Goal: Navigation & Orientation: Find specific page/section

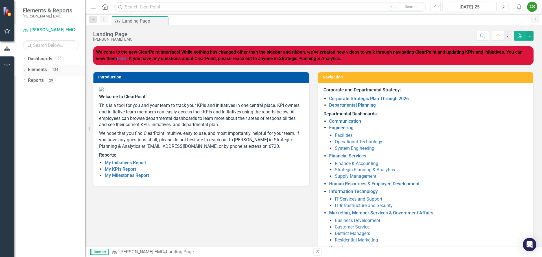
click at [25, 73] on div "Dropdown" at bounding box center [25, 70] width 4 height 5
click at [24, 122] on div "Dropdown" at bounding box center [25, 123] width 4 height 5
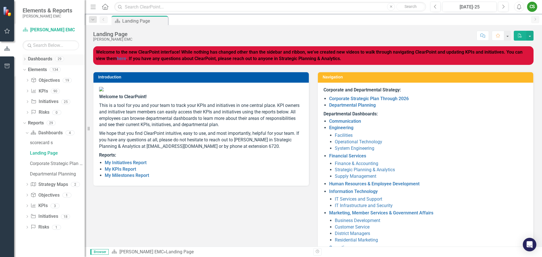
click at [27, 59] on icon "Dropdown" at bounding box center [25, 59] width 4 height 3
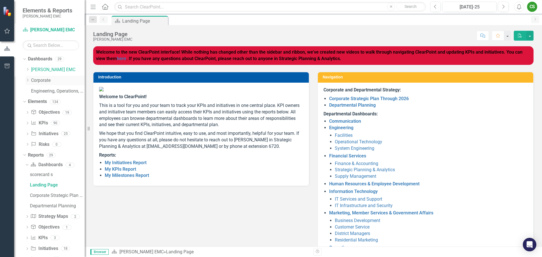
click at [28, 80] on icon "Dropdown" at bounding box center [27, 79] width 4 height 3
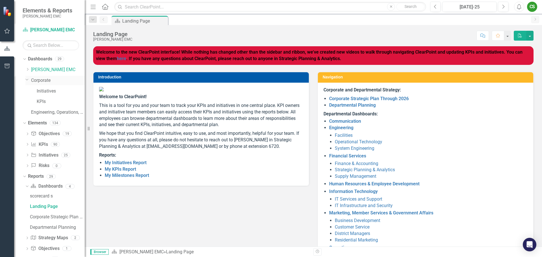
click at [28, 80] on icon "Dropdown" at bounding box center [26, 79] width 3 height 4
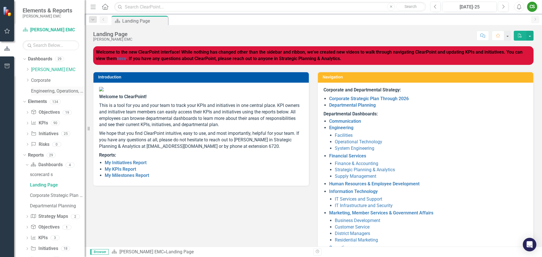
click at [39, 91] on link "Engineering, Operations, and Technology" at bounding box center [58, 91] width 54 height 6
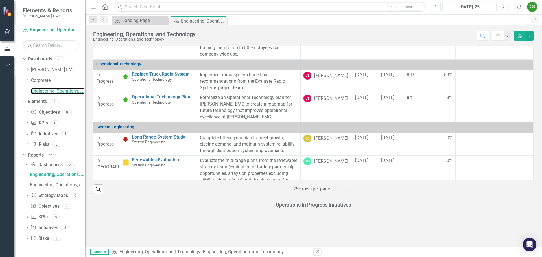
scroll to position [31, 0]
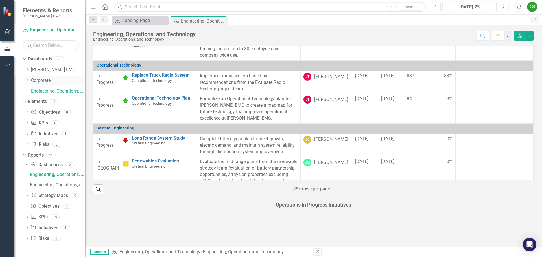
click at [28, 79] on icon "Dropdown" at bounding box center [27, 79] width 4 height 3
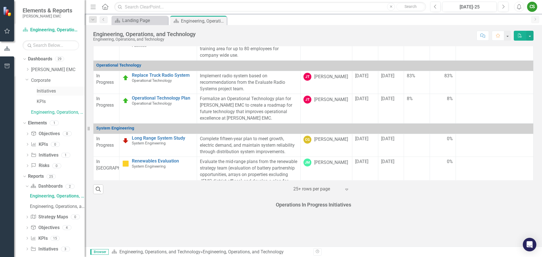
click at [46, 92] on link "Initiatives" at bounding box center [61, 91] width 48 height 6
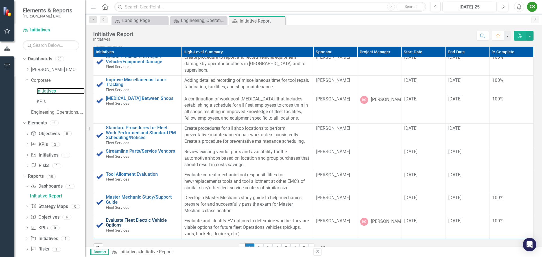
scroll to position [144, 0]
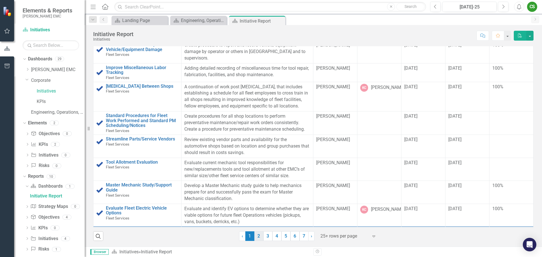
click at [256, 237] on link "2" at bounding box center [258, 236] width 9 height 10
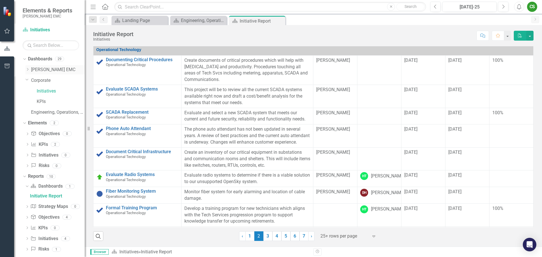
click at [28, 68] on icon "Dropdown" at bounding box center [27, 69] width 4 height 3
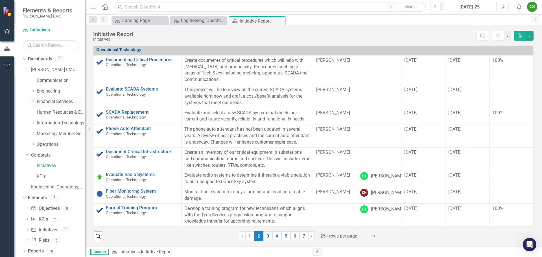
click at [33, 101] on icon "Dropdown" at bounding box center [33, 101] width 4 height 3
click at [52, 134] on link "Supply Management" at bounding box center [63, 134] width 42 height 6
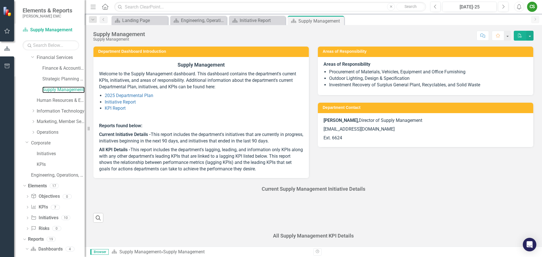
scroll to position [50, 0]
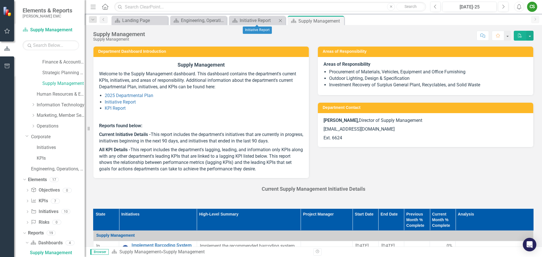
click at [279, 21] on icon "Close" at bounding box center [280, 20] width 6 height 5
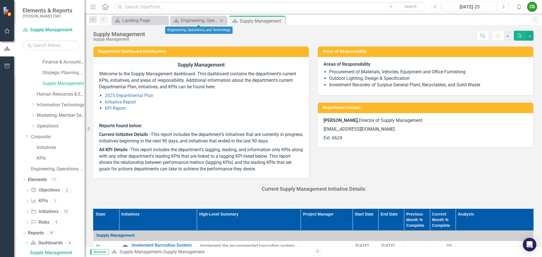
click at [221, 22] on icon "Close" at bounding box center [222, 20] width 6 height 5
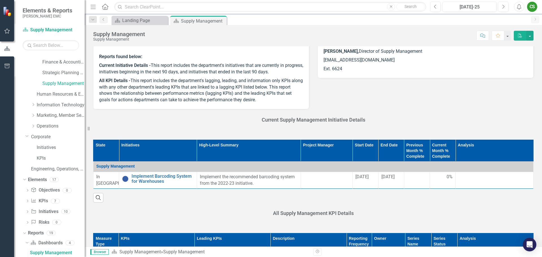
scroll to position [85, 0]
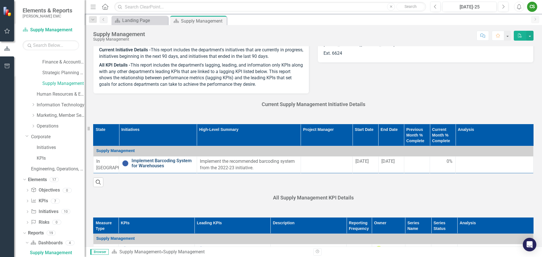
click at [156, 162] on link "Implement Barcoding System for Warehouses" at bounding box center [162, 163] width 62 height 10
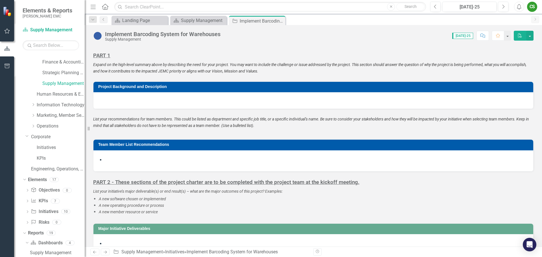
scroll to position [339, 0]
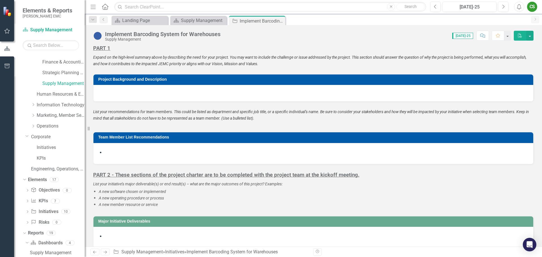
click at [229, 153] on li at bounding box center [316, 153] width 423 height 6
click at [126, 151] on li at bounding box center [316, 153] width 423 height 6
click at [133, 236] on li at bounding box center [316, 236] width 423 height 6
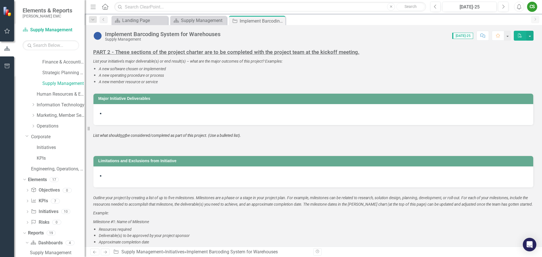
scroll to position [480, 0]
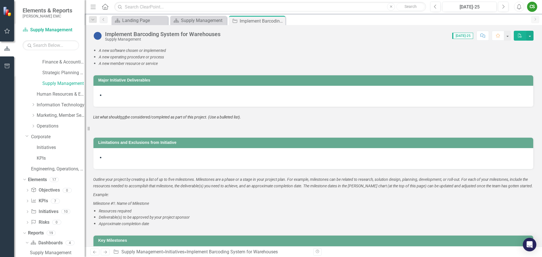
click at [148, 151] on div at bounding box center [313, 158] width 440 height 21
click at [147, 157] on li at bounding box center [316, 158] width 423 height 6
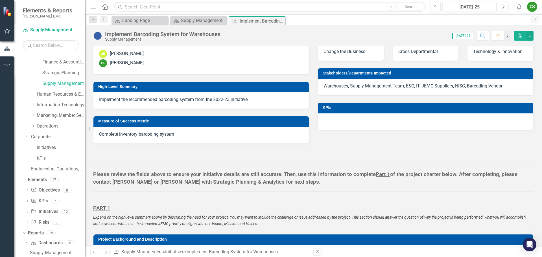
scroll to position [197, 0]
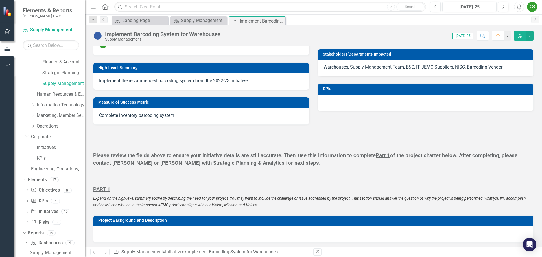
click at [329, 106] on div at bounding box center [425, 103] width 215 height 16
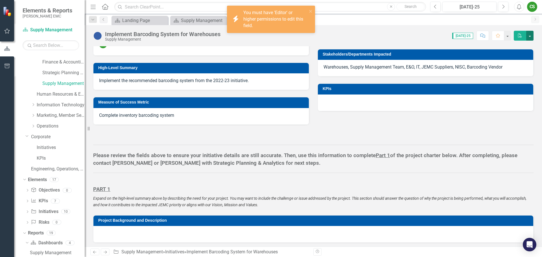
click at [531, 34] on button "button" at bounding box center [529, 36] width 7 height 10
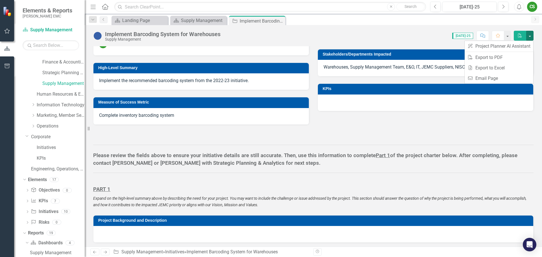
click at [370, 129] on div "Please review the fields above to ensure your initiative details are still accu…" at bounding box center [313, 152] width 449 height 54
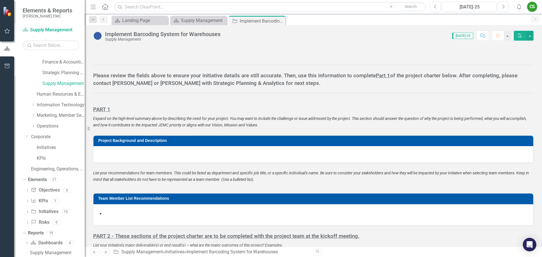
scroll to position [282, 0]
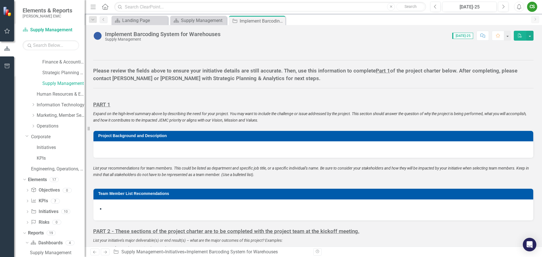
click at [139, 148] on div at bounding box center [313, 149] width 440 height 16
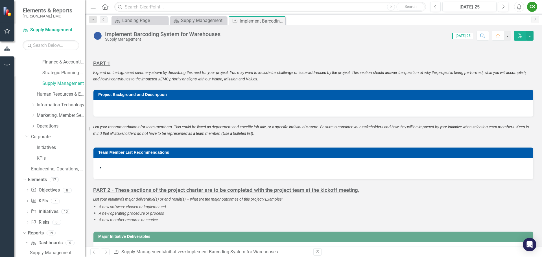
scroll to position [339, 0]
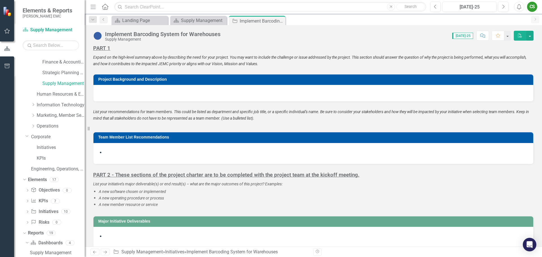
click at [129, 158] on p at bounding box center [313, 157] width 428 height 1
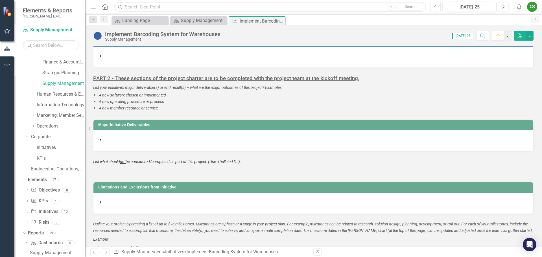
scroll to position [451, 0]
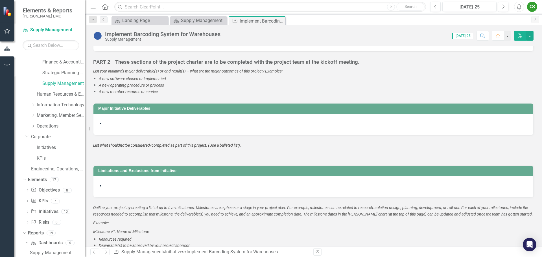
click at [119, 124] on li at bounding box center [316, 123] width 423 height 6
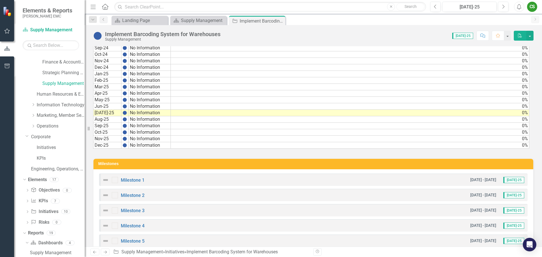
scroll to position [1126, 0]
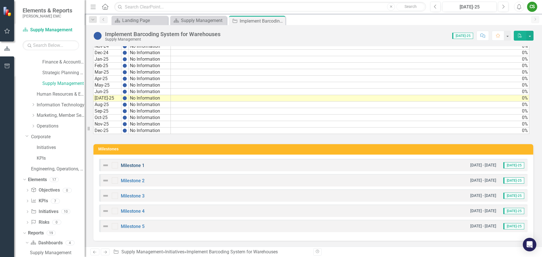
click at [133, 166] on link "Milestone 1" at bounding box center [133, 165] width 24 height 5
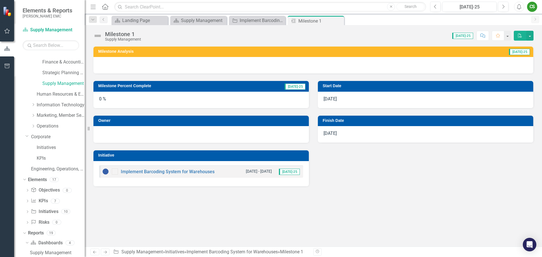
click at [136, 97] on div "0 %" at bounding box center [200, 100] width 215 height 16
click at [159, 170] on link "Implement Barcoding System for Warehouses" at bounding box center [168, 171] width 94 height 5
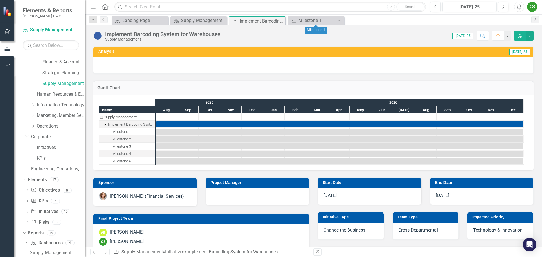
click at [339, 20] on icon at bounding box center [338, 20] width 3 height 3
